Goal: Check status: Check status

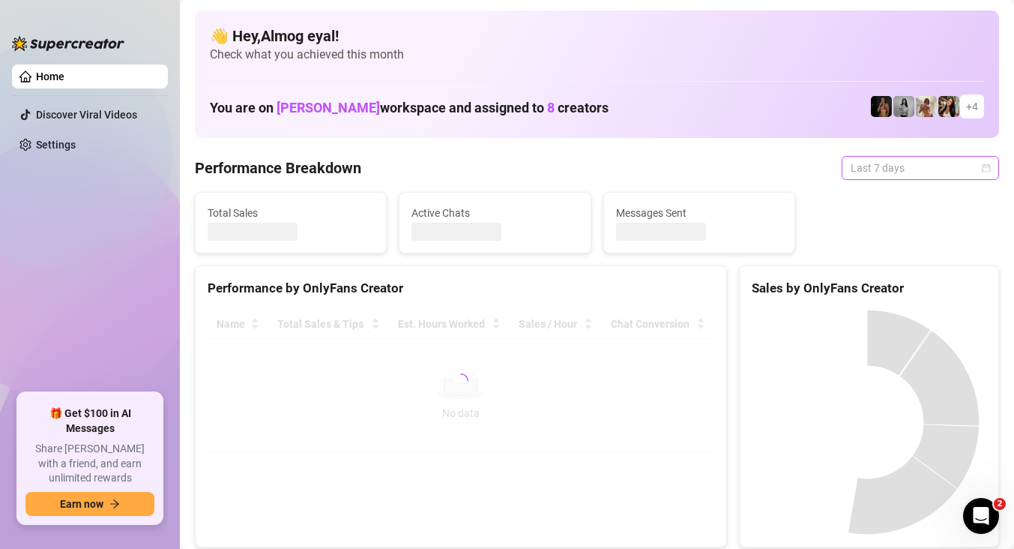
click at [882, 160] on span "Last 7 days" at bounding box center [920, 168] width 139 height 22
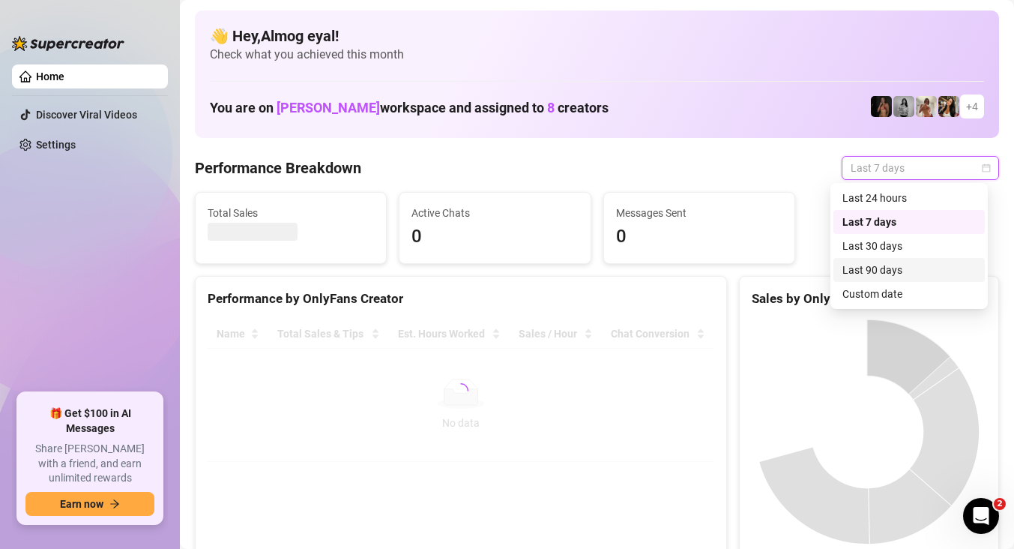
click at [879, 279] on div "Last 90 days" at bounding box center [909, 270] width 151 height 24
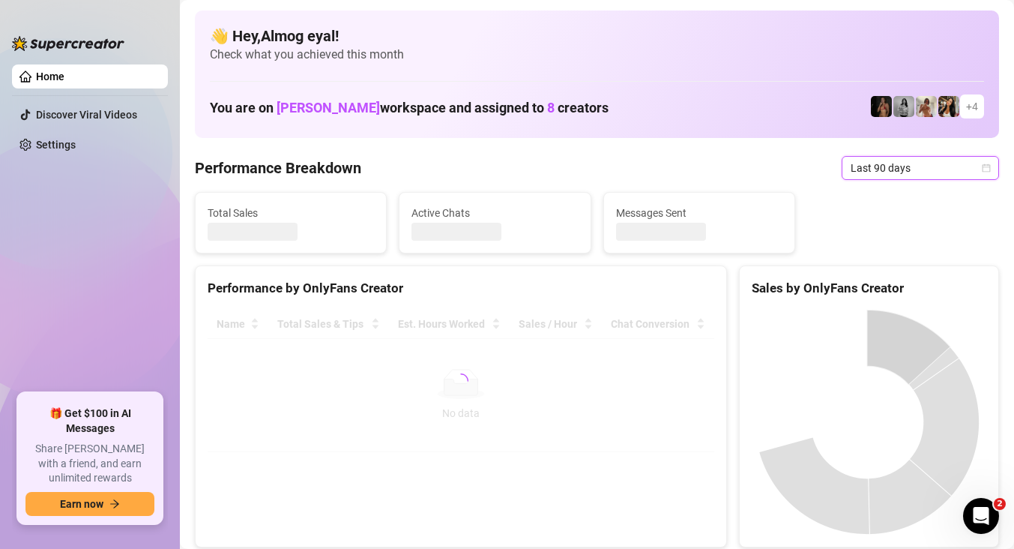
click at [890, 163] on span "Last 90 days" at bounding box center [920, 168] width 139 height 22
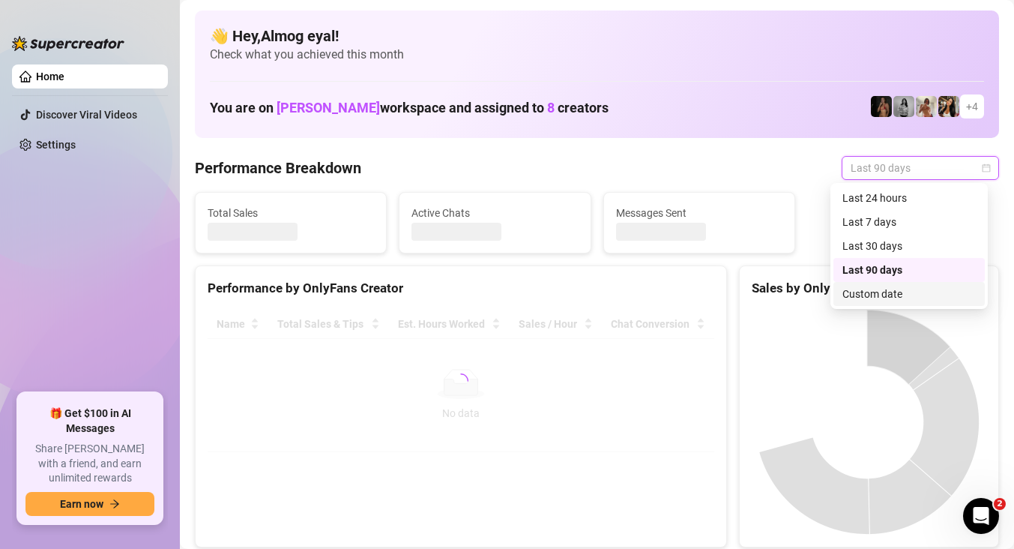
click at [900, 290] on div "Custom date" at bounding box center [909, 294] width 133 height 16
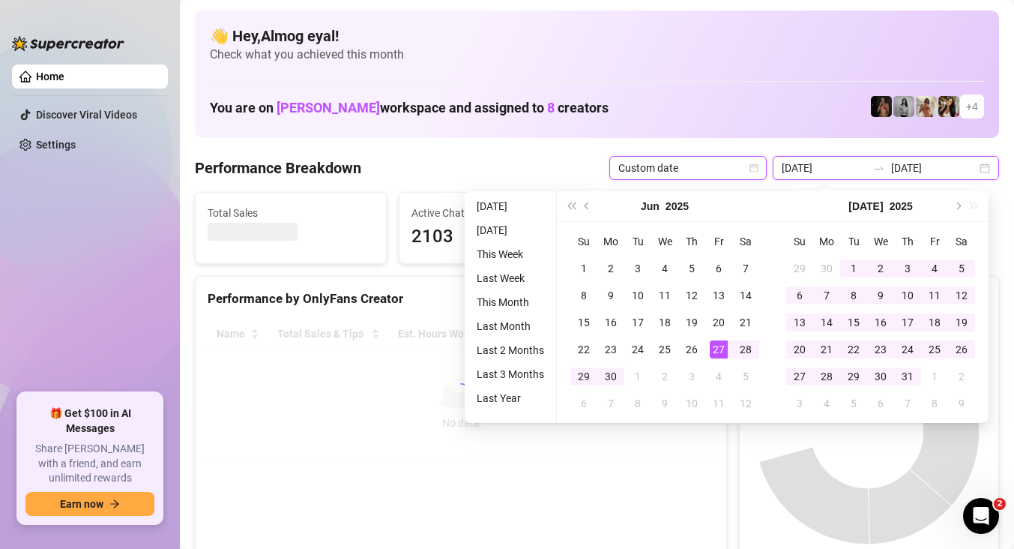
click at [867, 162] on input "[DATE]" at bounding box center [824, 168] width 85 height 16
click at [880, 169] on icon "swap-right" at bounding box center [879, 168] width 12 height 12
click at [961, 206] on button "Next month (PageDown)" at bounding box center [957, 206] width 16 height 30
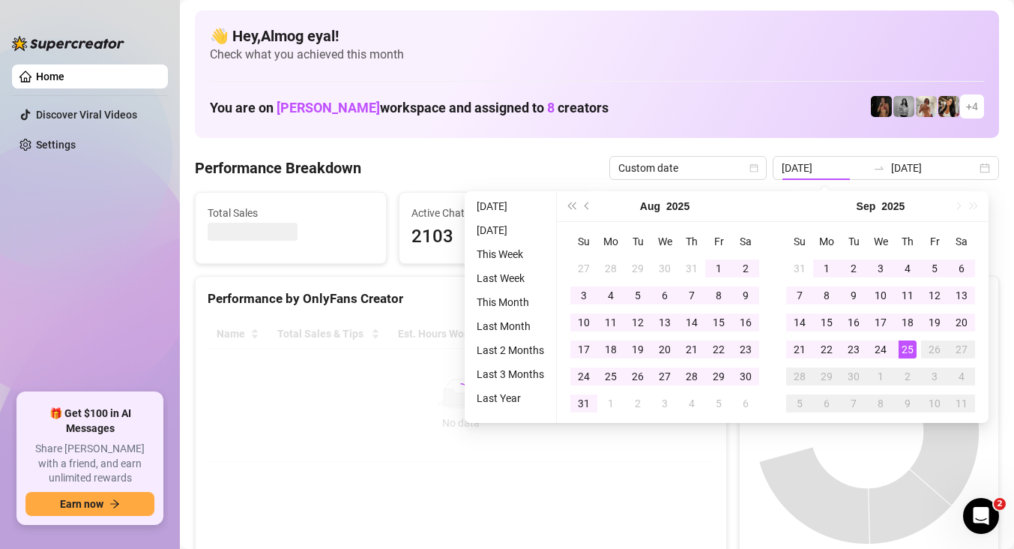
click at [958, 205] on div "[DATE]" at bounding box center [881, 206] width 216 height 31
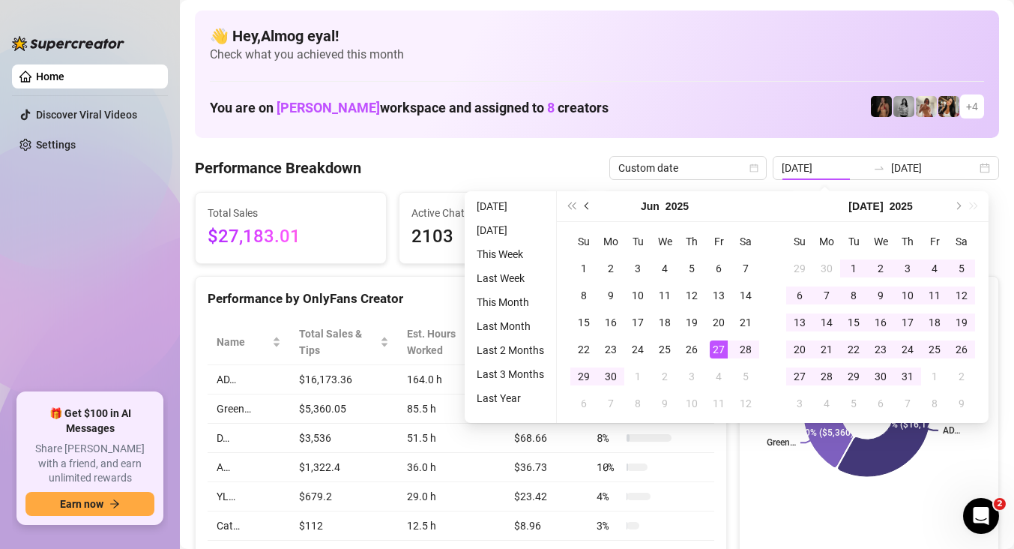
click at [591, 202] on button "Previous month (PageUp)" at bounding box center [588, 206] width 16 height 30
click at [954, 204] on span "Next month (PageDown)" at bounding box center [957, 205] width 7 height 7
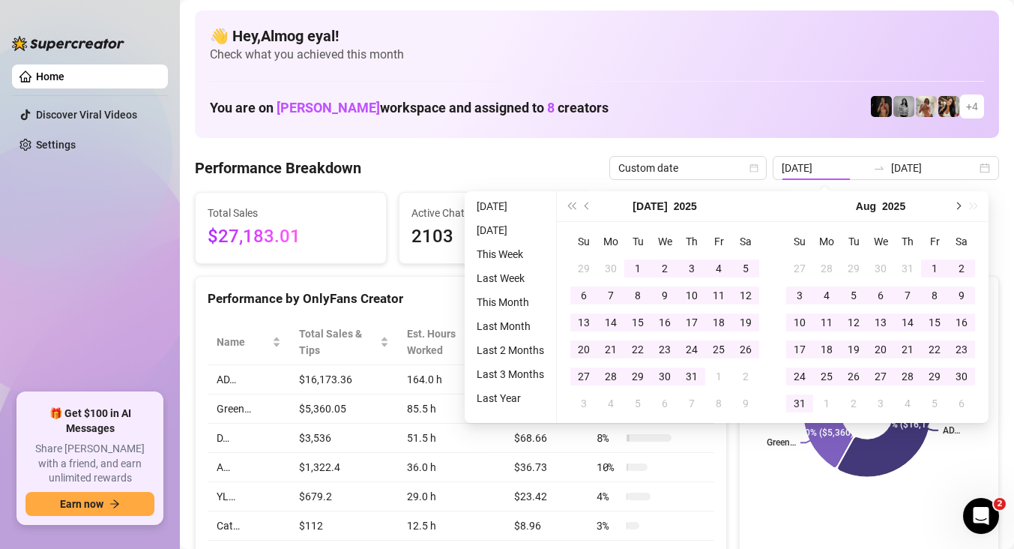
click at [954, 204] on span "Next month (PageDown)" at bounding box center [957, 205] width 7 height 7
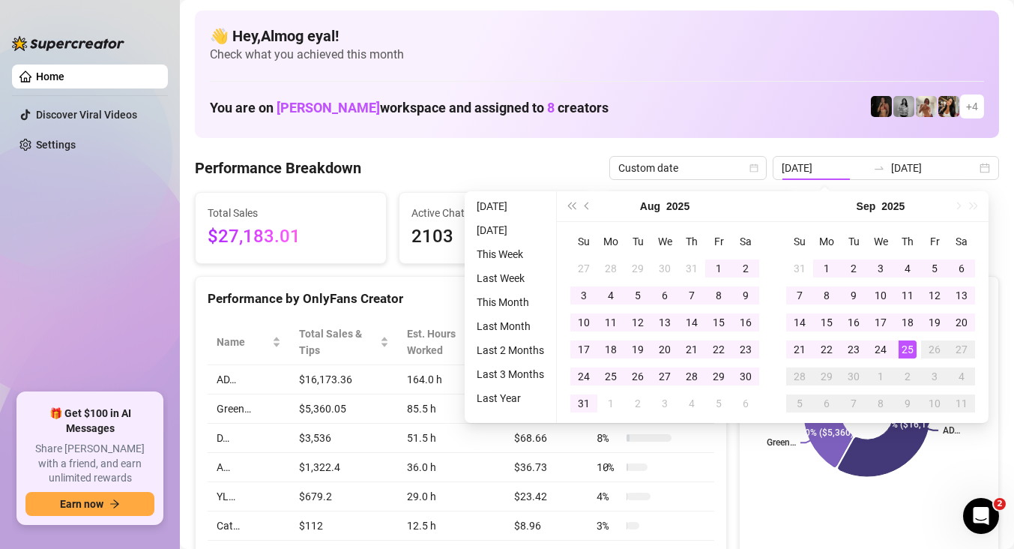
click at [954, 205] on div "[DATE]" at bounding box center [881, 206] width 216 height 31
type input "[DATE]"
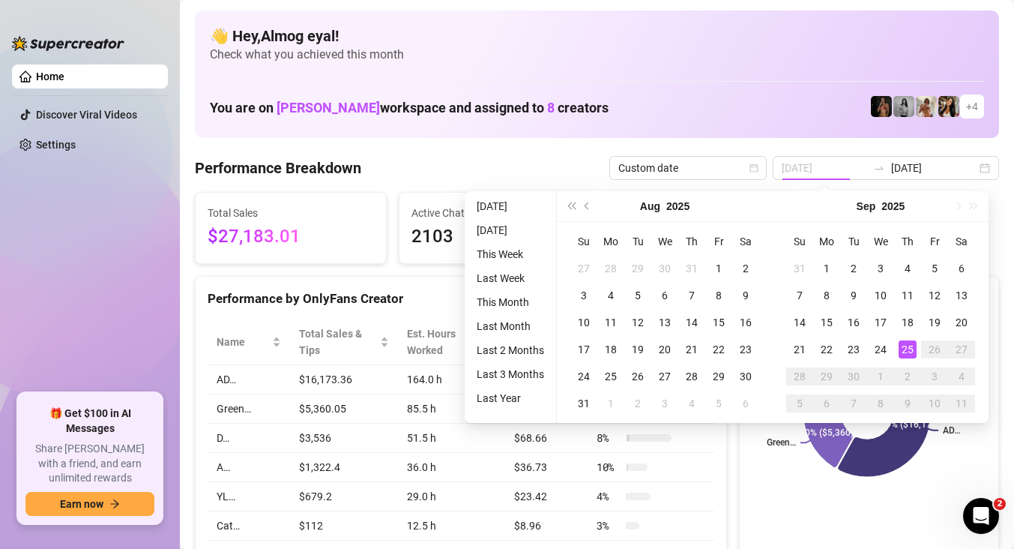
click at [911, 348] on div "25" at bounding box center [908, 349] width 18 height 18
type input "[DATE]"
